Goal: Find specific page/section: Find specific page/section

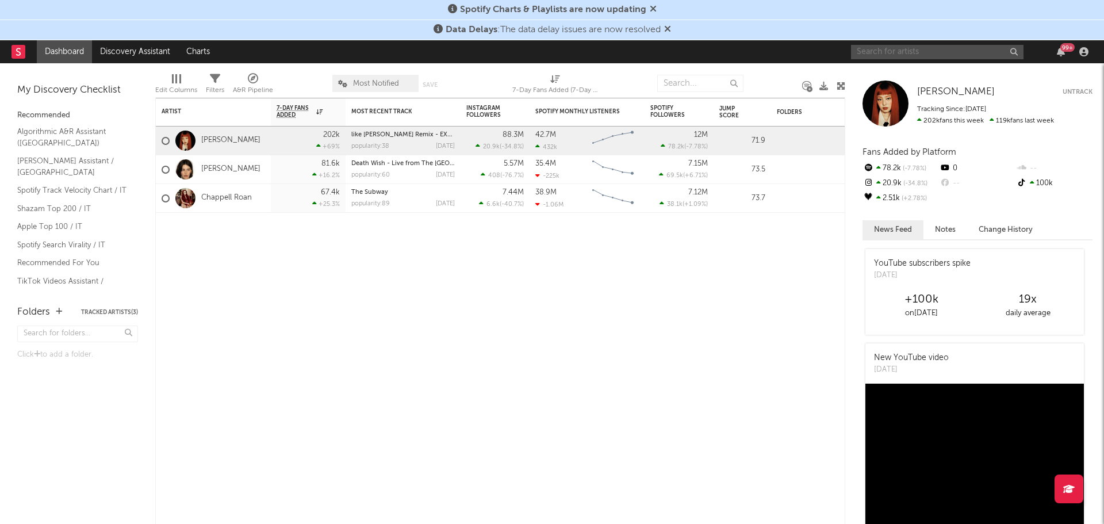
click at [948, 45] on input "text" at bounding box center [937, 52] width 172 height 14
click at [875, 51] on input "text" at bounding box center [937, 52] width 172 height 14
type input "corona"
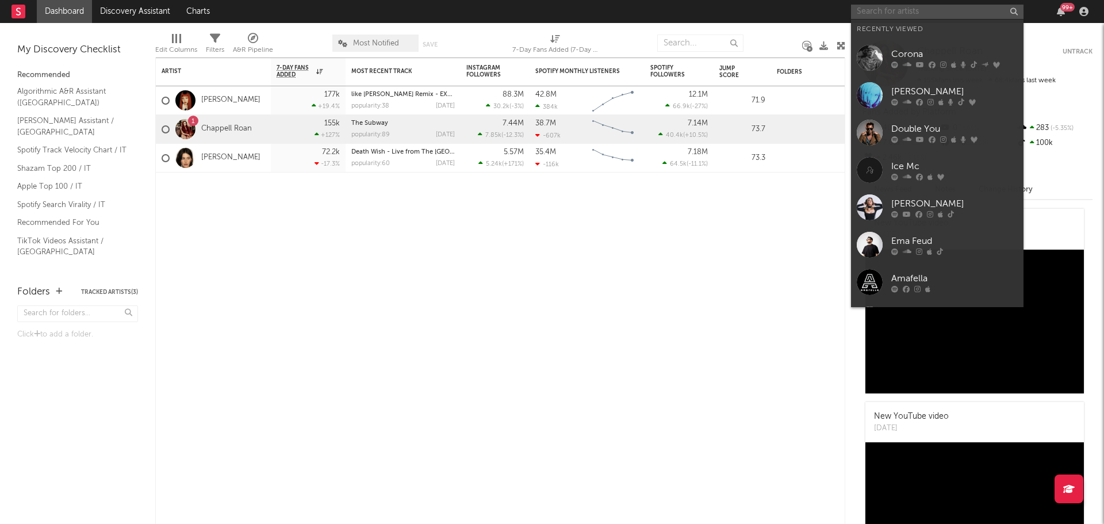
click at [945, 17] on input "text" at bounding box center [937, 12] width 172 height 14
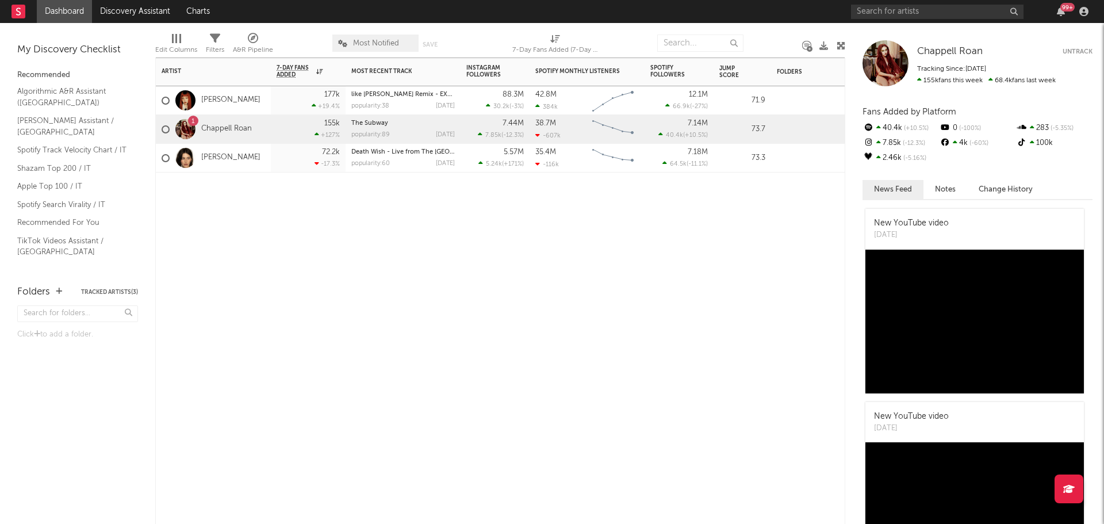
click at [692, 304] on div "Artist Notifications 7-Day Fans Added WoW % Change Most Recent Track Popularity…" at bounding box center [500, 290] width 690 height 466
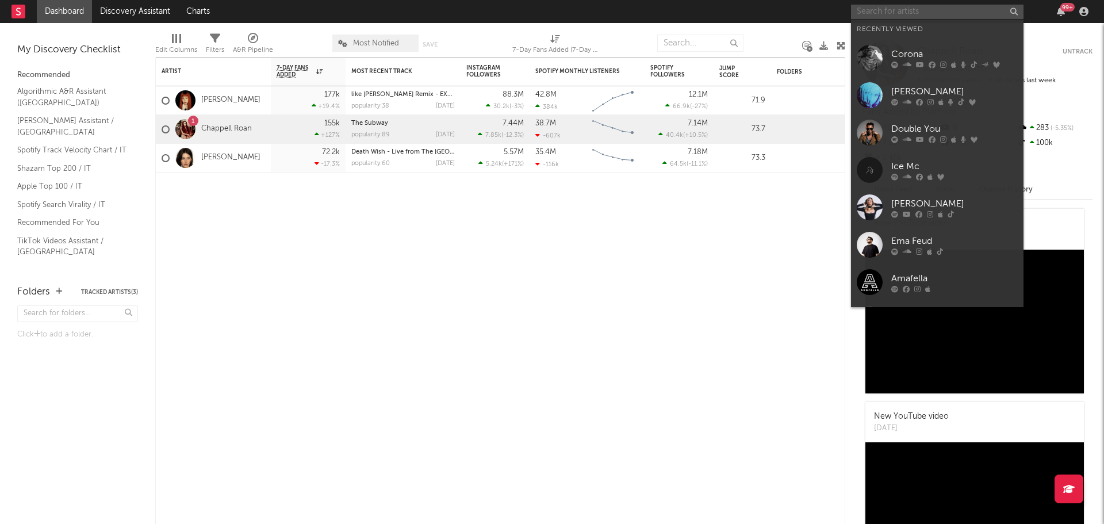
click at [904, 17] on input "text" at bounding box center [937, 12] width 172 height 14
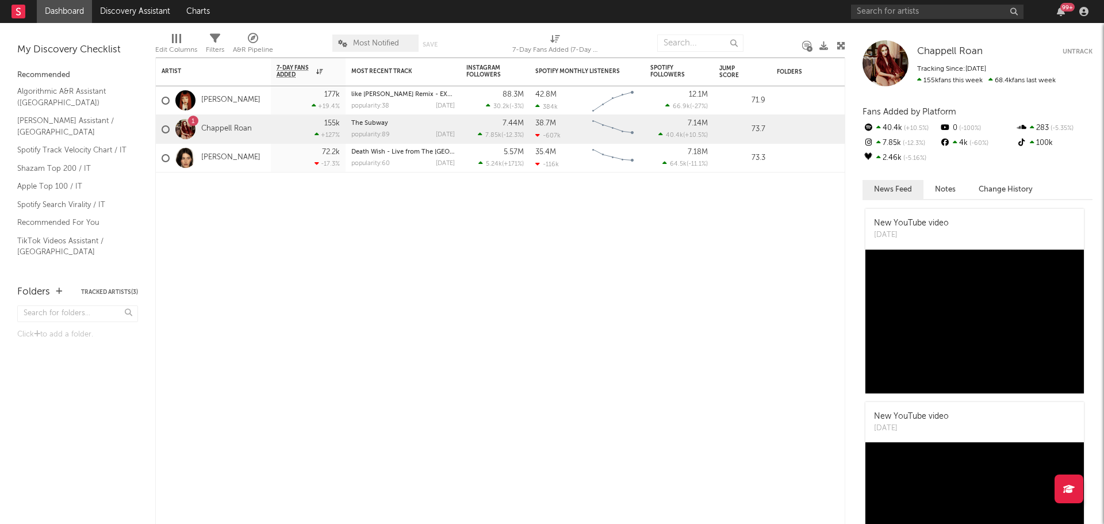
click at [114, 287] on div "Folders Tracked Artists ( 3 )" at bounding box center [77, 292] width 121 height 20
click at [122, 295] on div "Folders Tracked Artists ( 3 )" at bounding box center [77, 292] width 121 height 20
click at [115, 291] on button "Tracked Artists ( 3 )" at bounding box center [109, 292] width 57 height 6
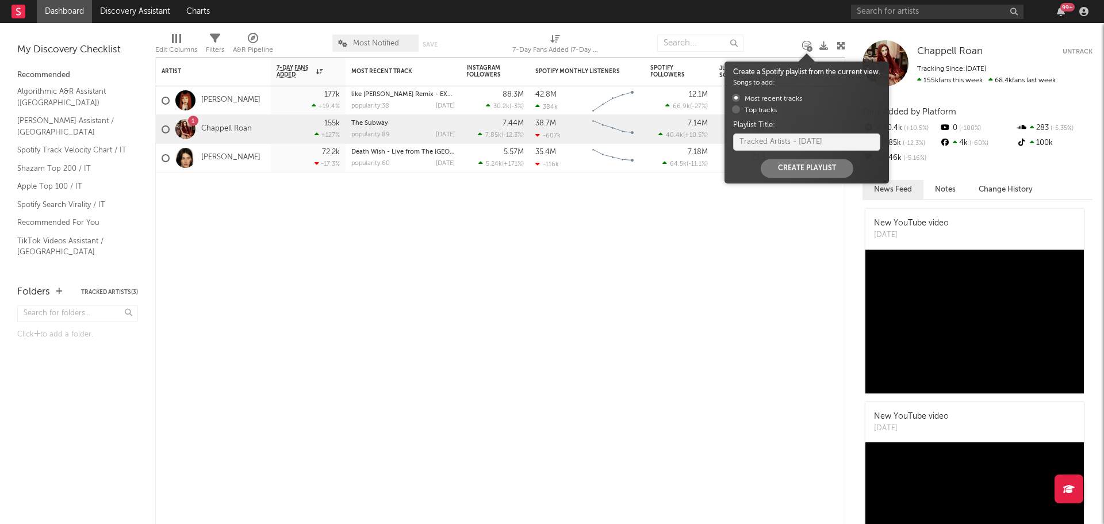
click at [807, 48] on icon at bounding box center [809, 49] width 6 height 6
click at [724, 248] on div "Artist Notifications 7-Day Fans Added WoW % Change Most Recent Track Popularity…" at bounding box center [500, 290] width 690 height 466
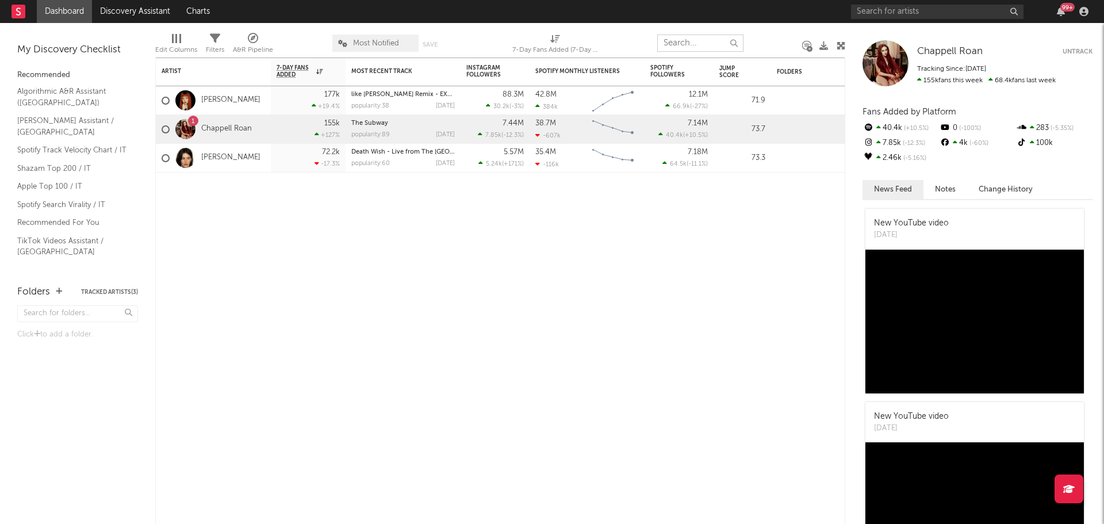
click at [667, 46] on input "text" at bounding box center [700, 42] width 86 height 17
click at [202, 12] on link "Charts" at bounding box center [198, 11] width 40 height 23
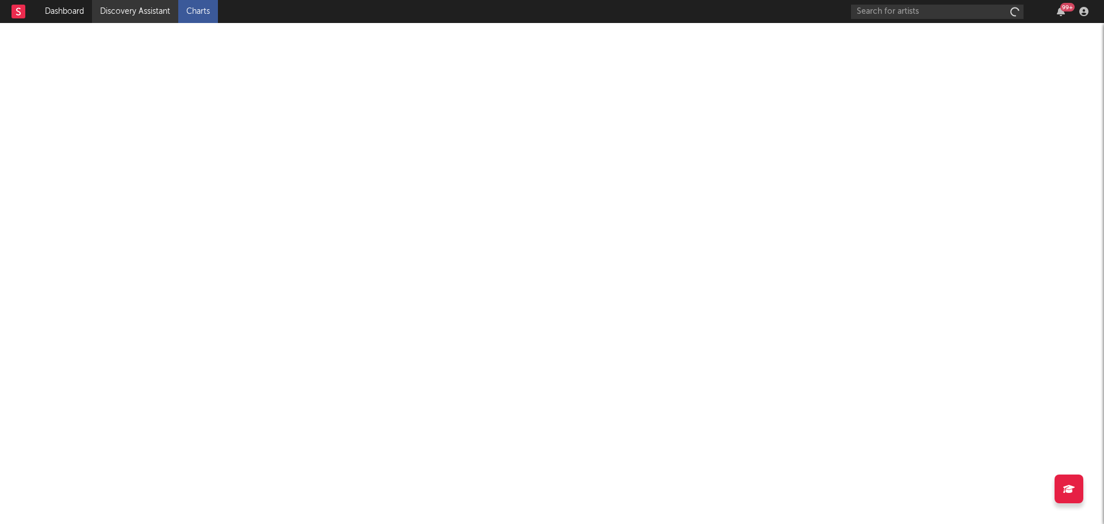
click at [147, 16] on link "Discovery Assistant" at bounding box center [135, 11] width 86 height 23
click at [57, 10] on link "Dashboard" at bounding box center [64, 11] width 55 height 23
